Goal: Task Accomplishment & Management: Manage account settings

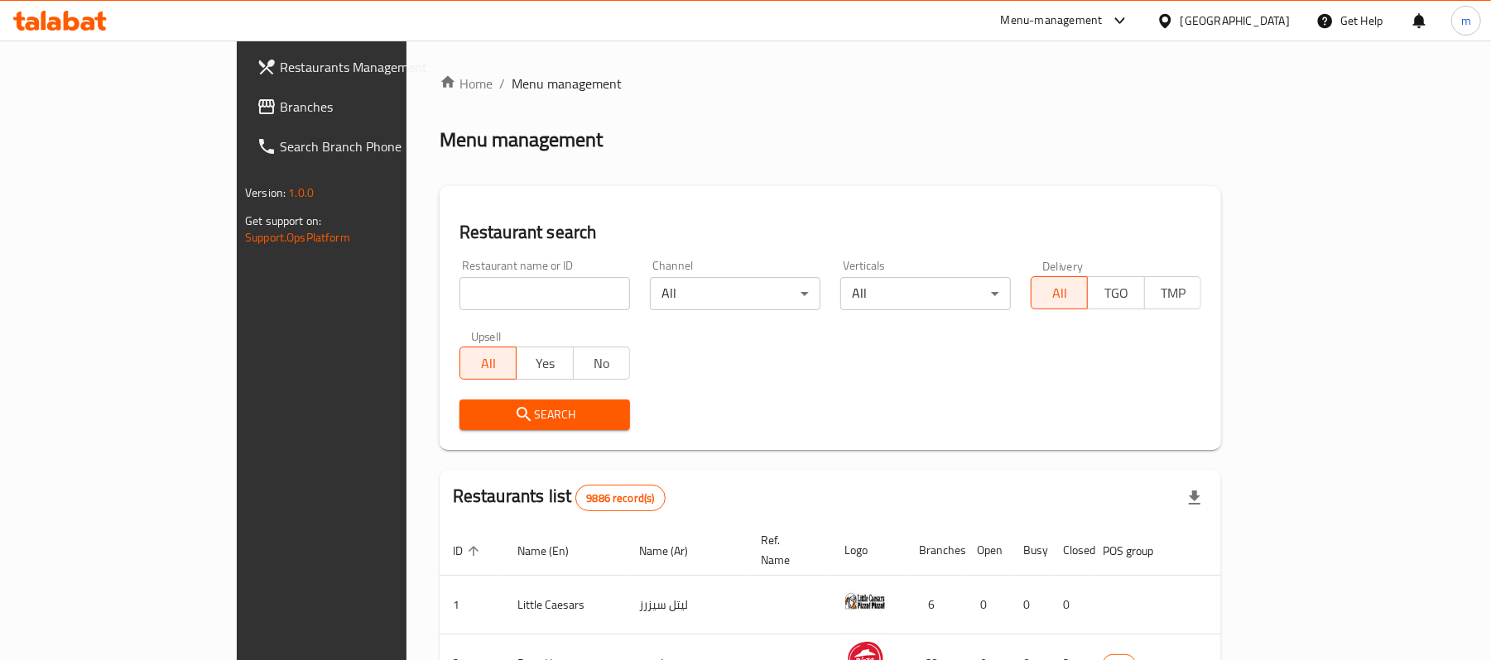
click at [280, 106] on span "Branches" at bounding box center [376, 107] width 193 height 20
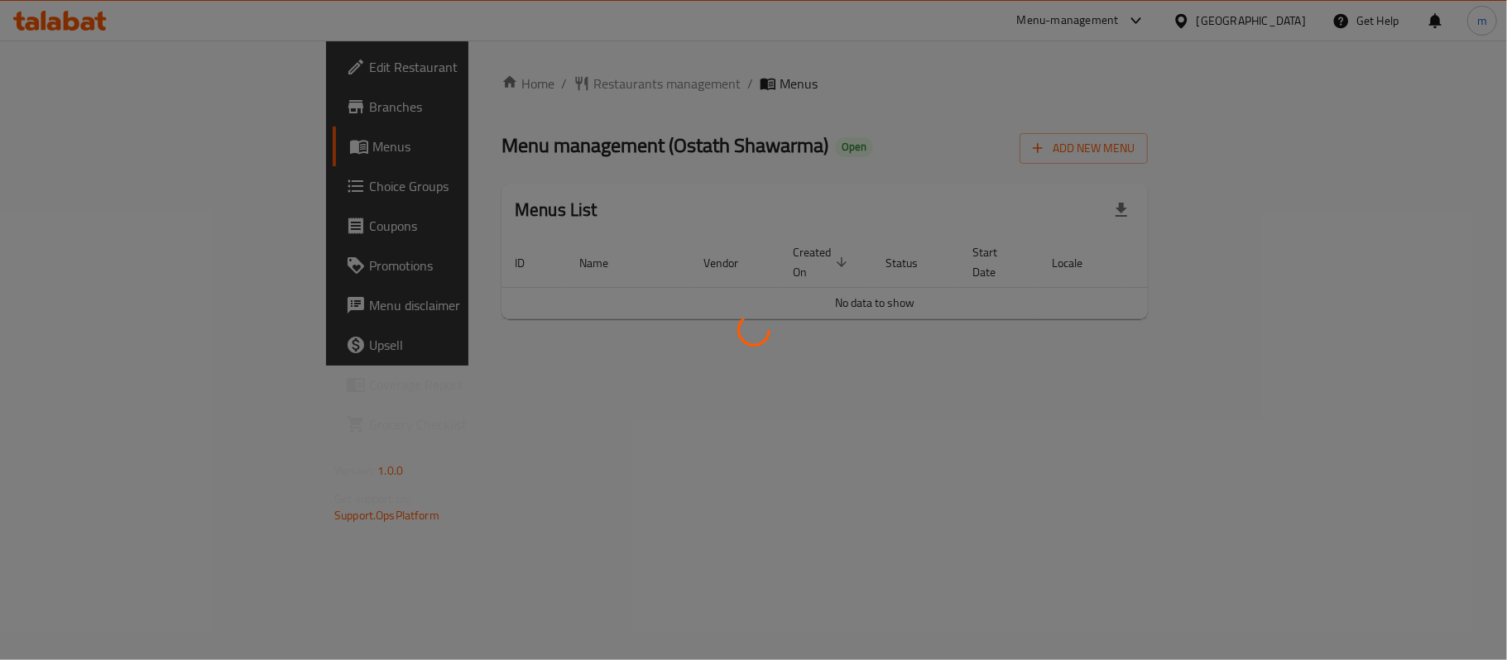
click at [458, 76] on div at bounding box center [753, 330] width 1507 height 660
click at [451, 94] on div at bounding box center [753, 330] width 1507 height 660
click at [432, 109] on div at bounding box center [753, 330] width 1507 height 660
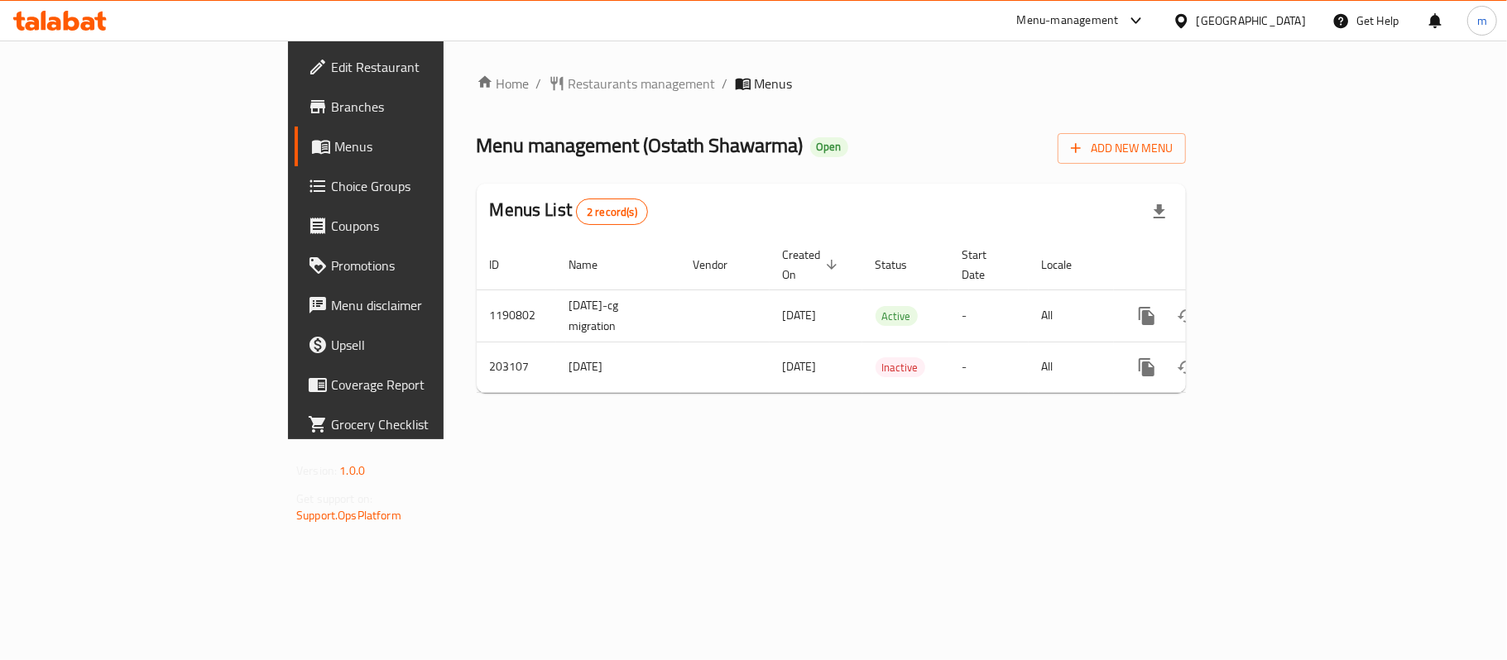
click at [569, 83] on span "Restaurants management" at bounding box center [642, 84] width 147 height 20
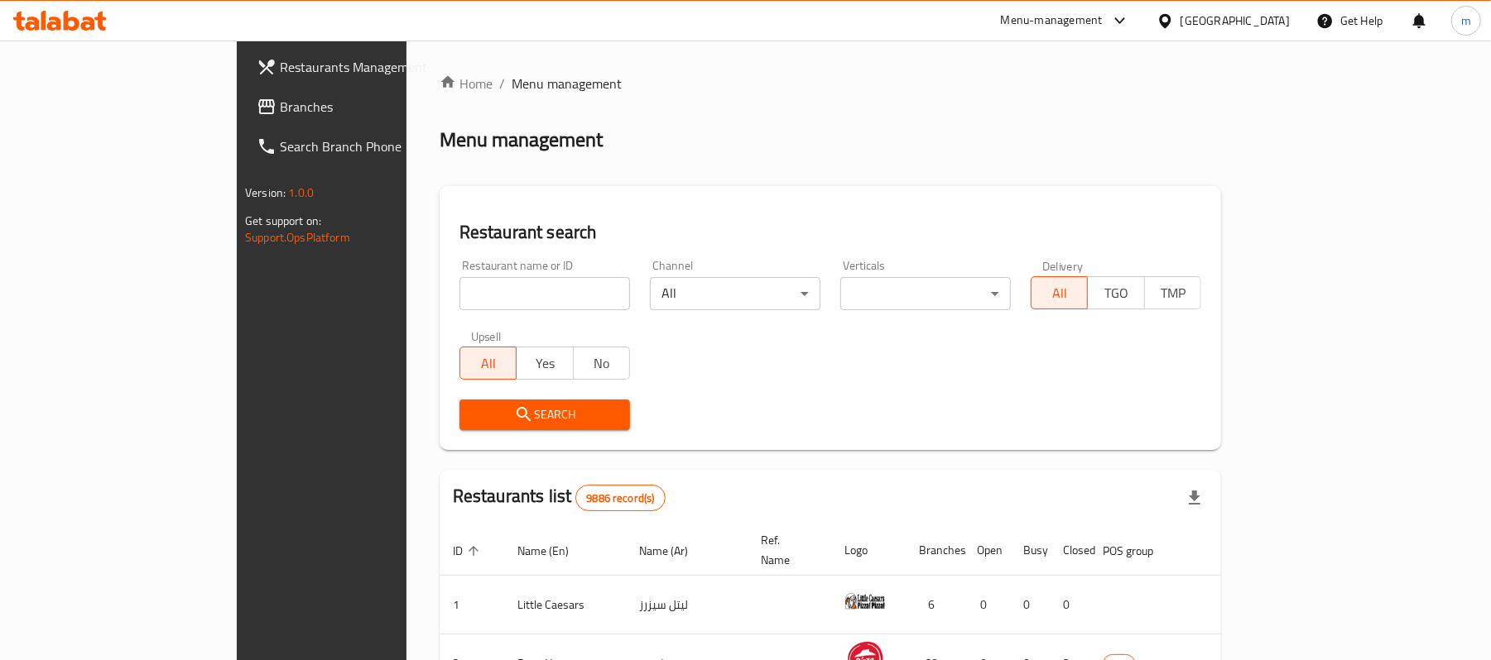
click at [459, 286] on input "search" at bounding box center [544, 293] width 170 height 33
paste input "622494"
type input "622494"
click button "Search" at bounding box center [544, 415] width 170 height 31
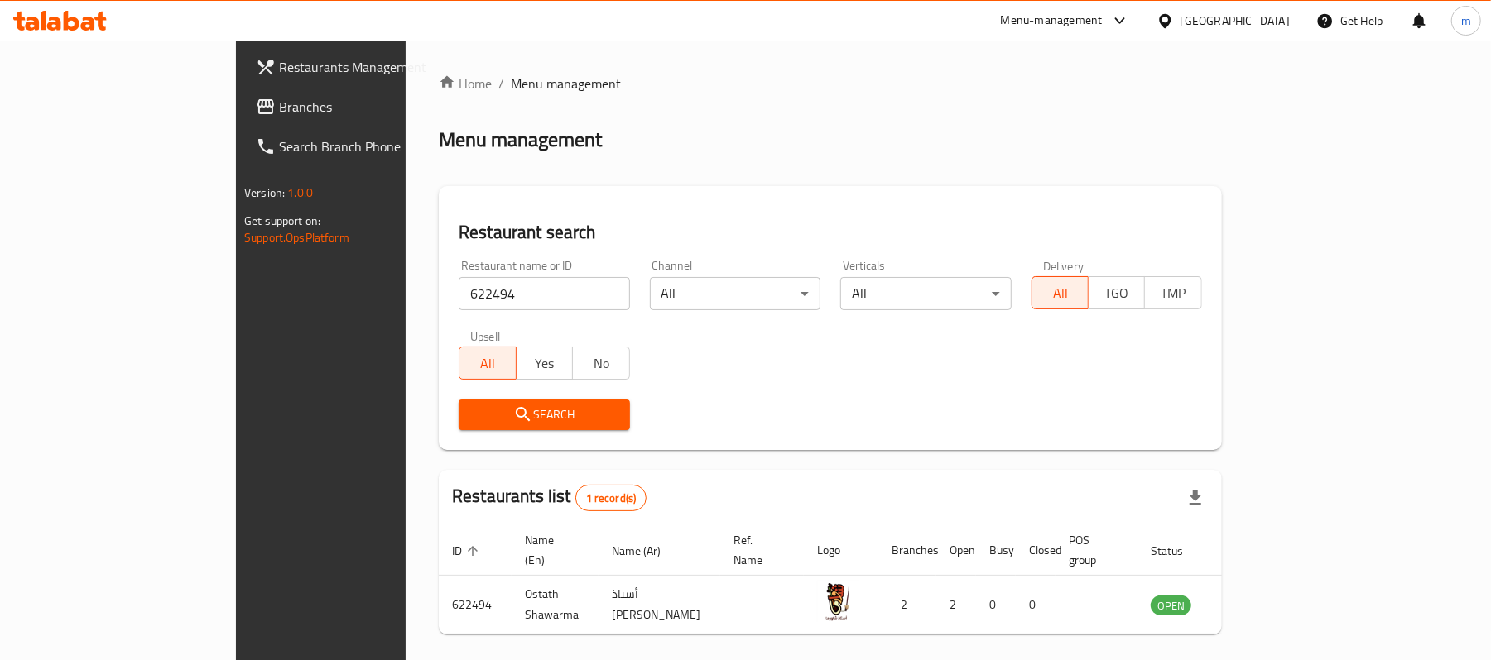
drag, startPoint x: 1276, startPoint y: 23, endPoint x: 1210, endPoint y: 233, distance: 219.6
click at [1276, 23] on div "[GEOGRAPHIC_DATA]" at bounding box center [1234, 21] width 109 height 18
click at [1170, 17] on icon at bounding box center [1165, 20] width 12 height 14
click at [1258, 18] on div "[GEOGRAPHIC_DATA]" at bounding box center [1234, 21] width 109 height 18
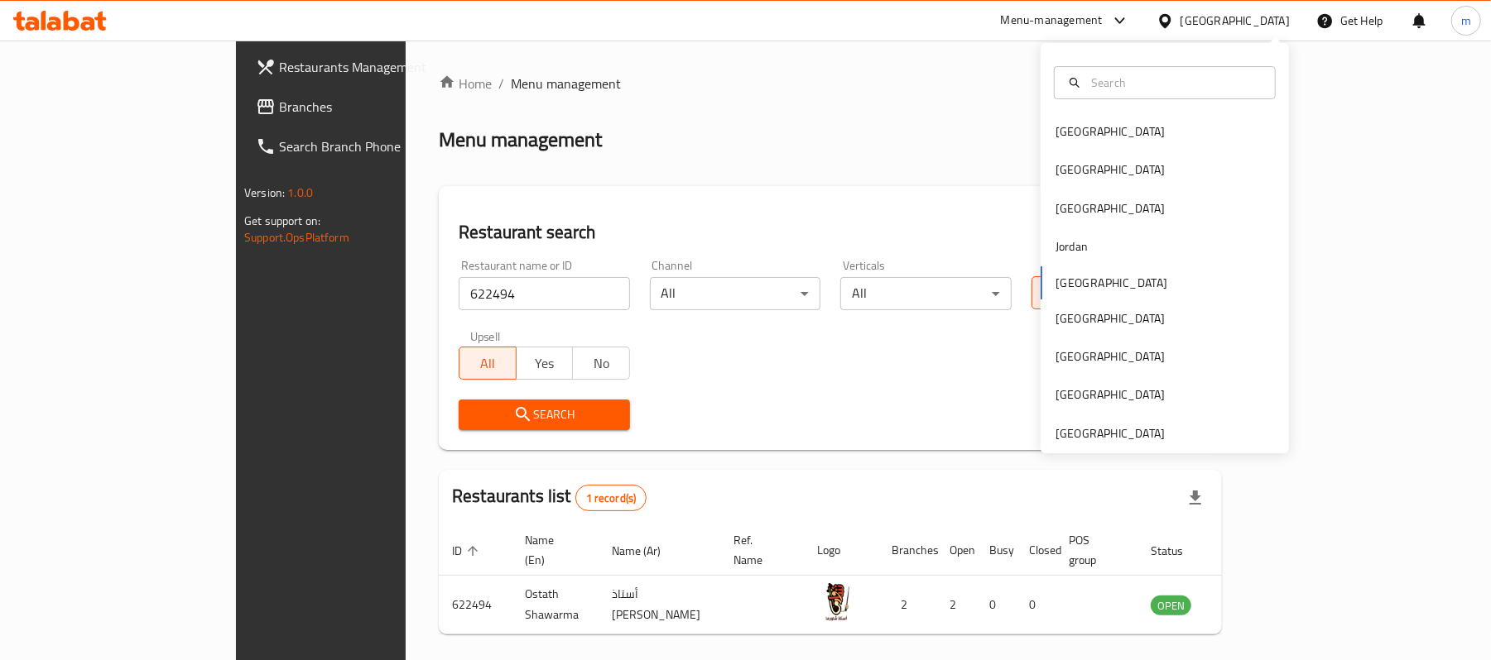
click at [1256, 21] on div "[GEOGRAPHIC_DATA]" at bounding box center [1234, 21] width 109 height 18
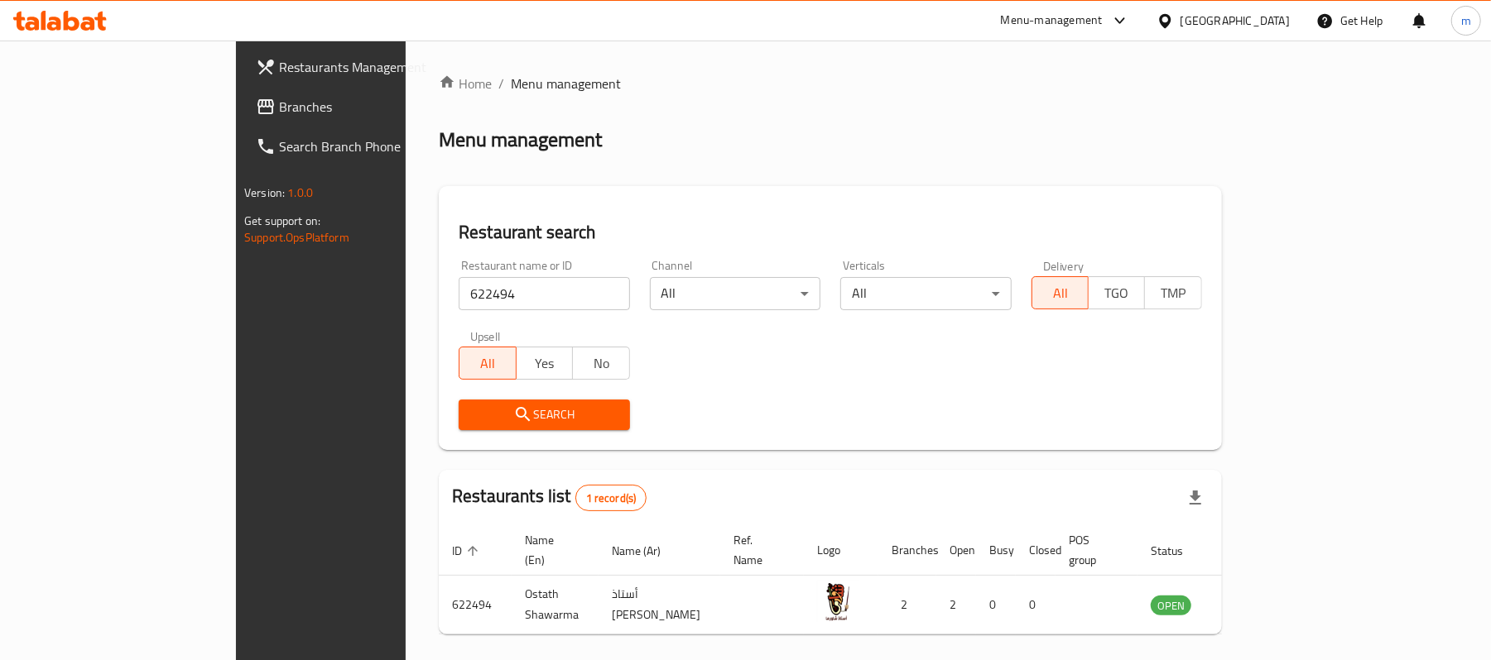
click at [1210, 91] on ol "Home / Menu management" at bounding box center [830, 84] width 783 height 20
click at [1251, 34] on div "[GEOGRAPHIC_DATA]" at bounding box center [1223, 21] width 160 height 40
click at [1180, 26] on div at bounding box center [1168, 21] width 24 height 18
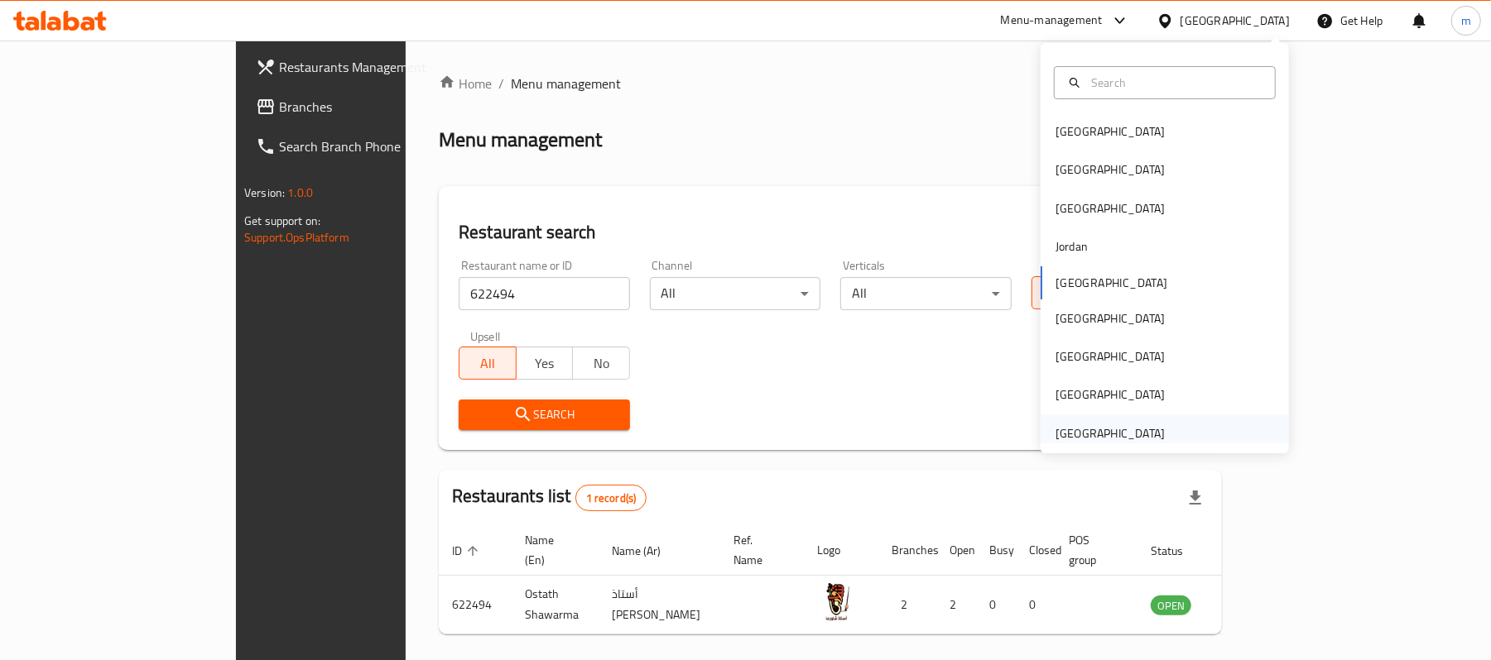
click at [1139, 434] on div "United Arab Emirates" at bounding box center [1109, 434] width 109 height 18
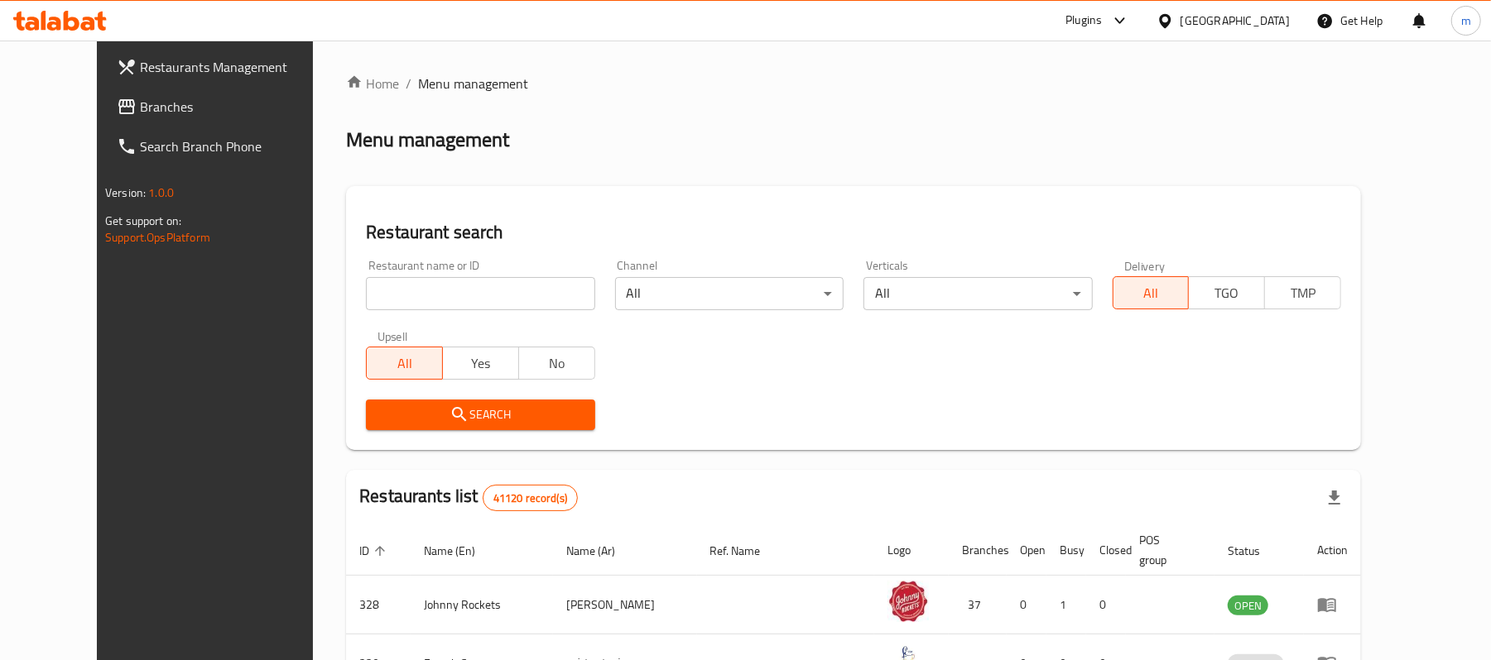
click at [146, 103] on span "Branches" at bounding box center [236, 107] width 193 height 20
